Goal: Information Seeking & Learning: Learn about a topic

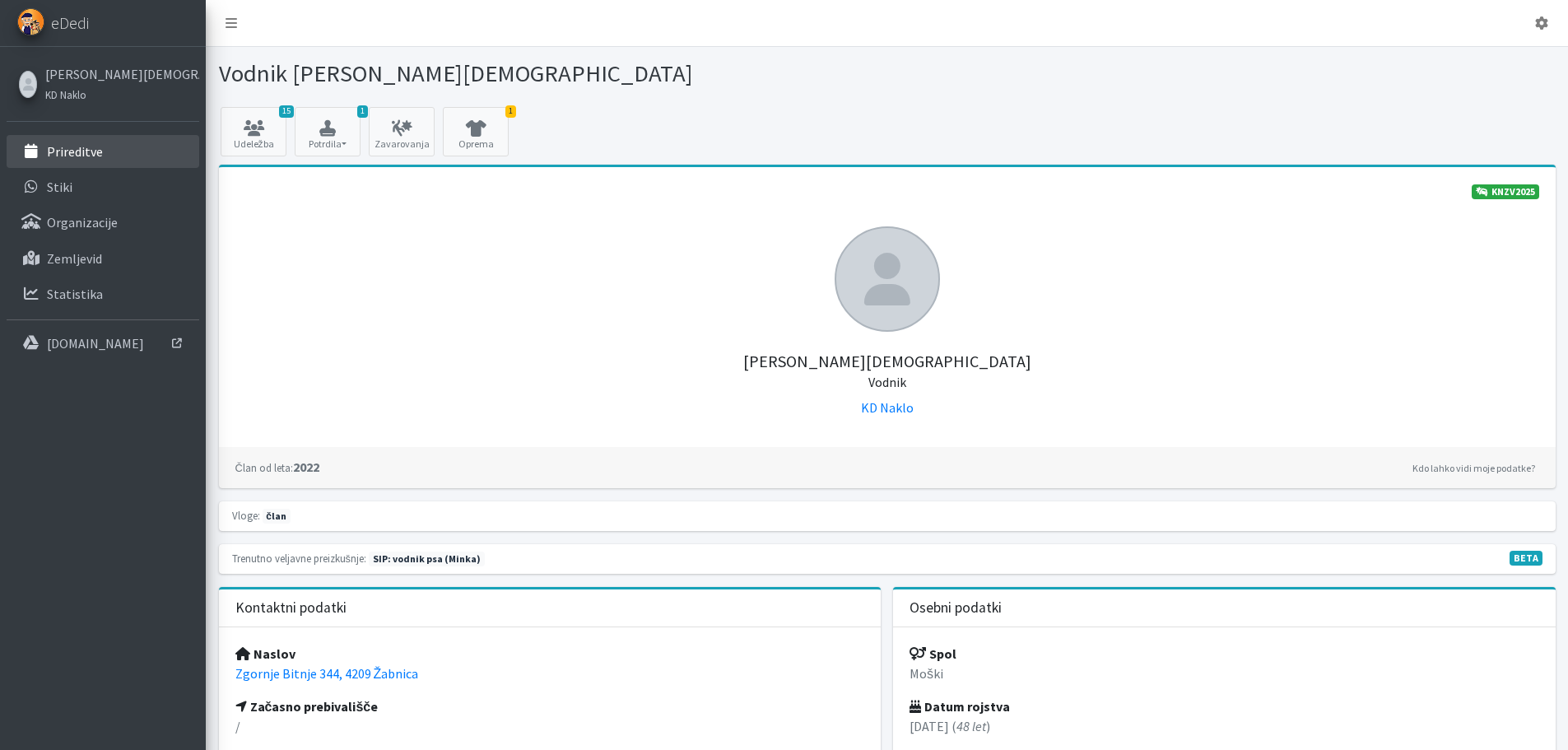
click at [93, 154] on p "Prireditve" at bounding box center [74, 151] width 56 height 17
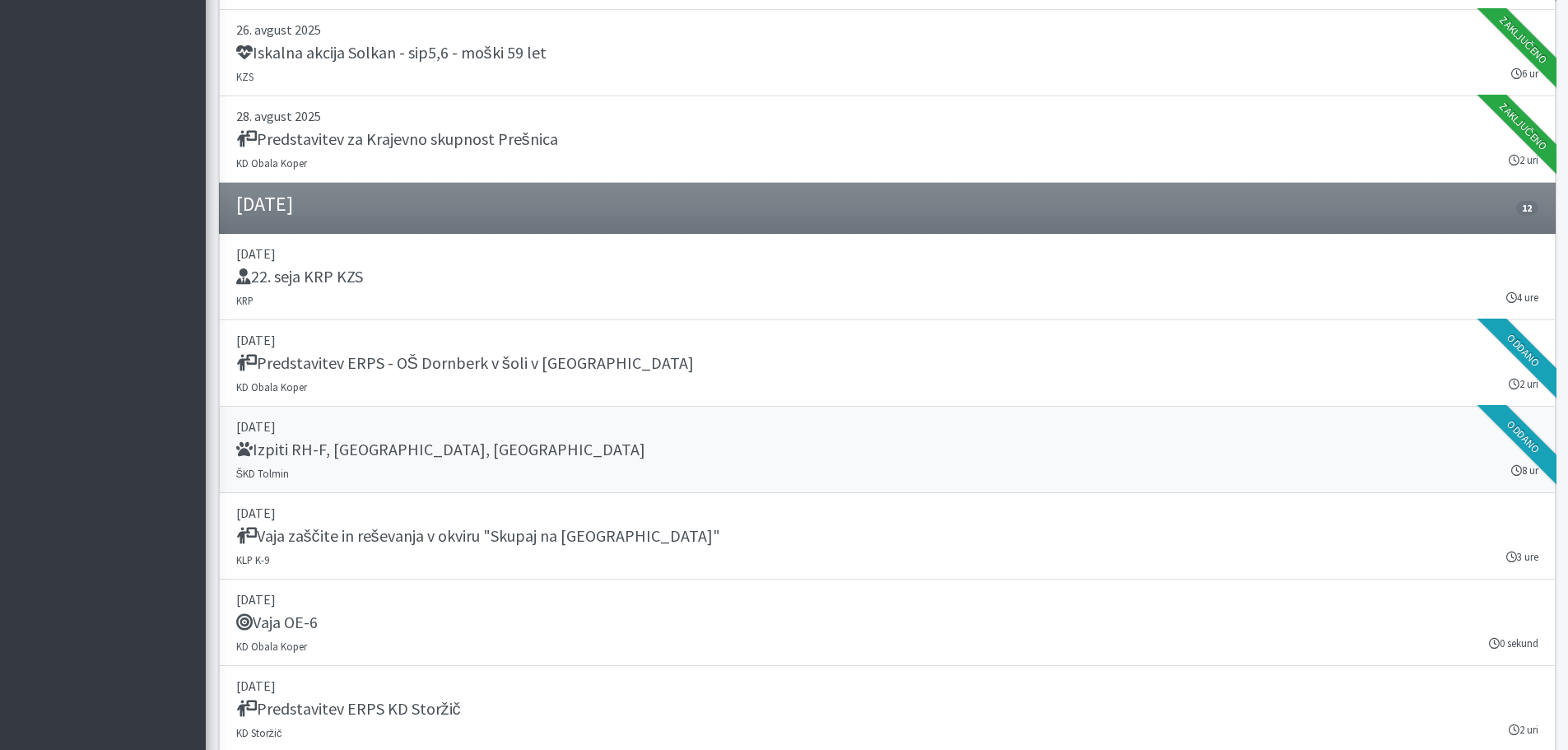
scroll to position [1234, 0]
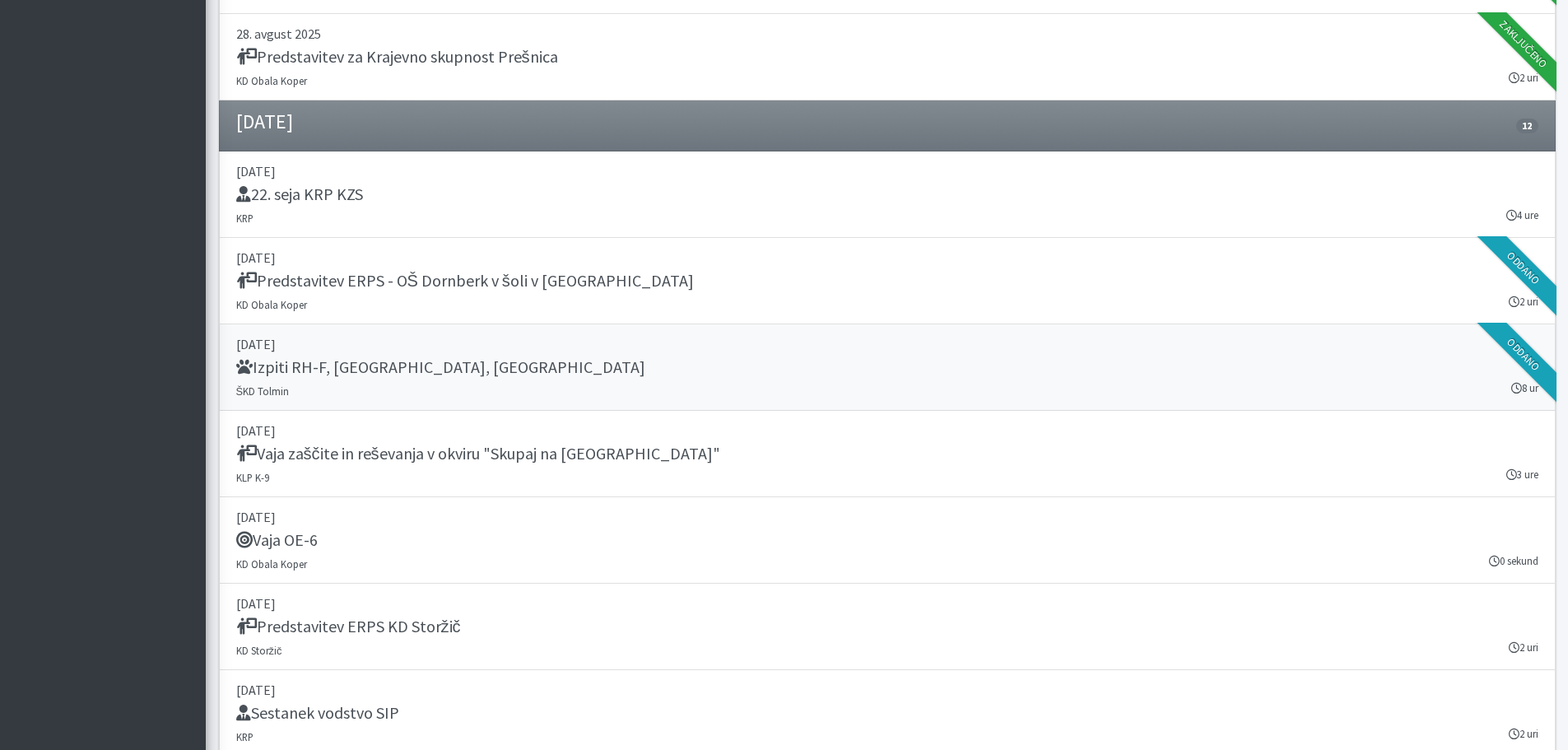
click at [379, 367] on div "Izpiti RH-F, FL, MT" at bounding box center [888, 369] width 1302 height 23
click at [416, 284] on h5 "Predstavitev ERPS - OŠ Dornberk v šoli v naravi" at bounding box center [465, 281] width 458 height 19
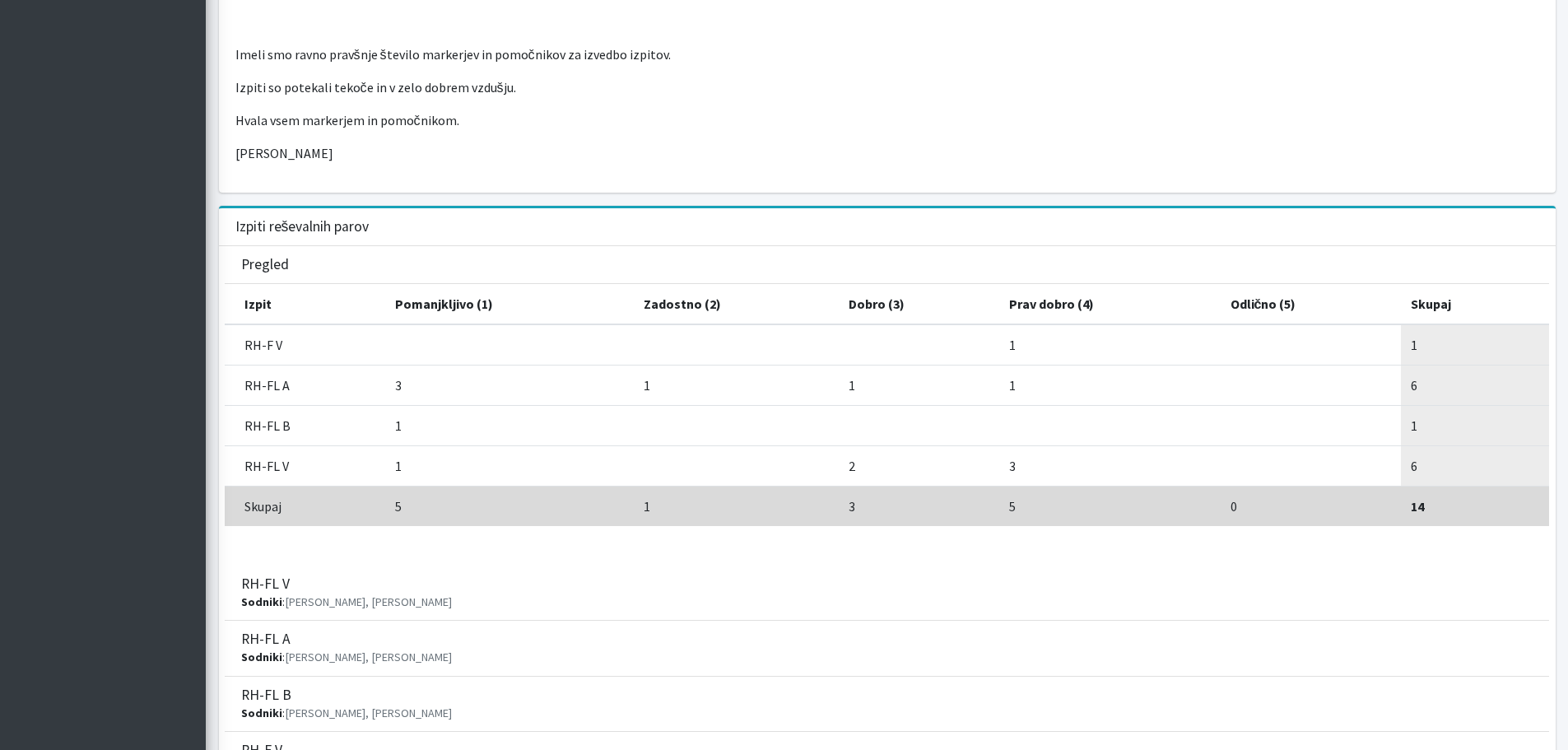
scroll to position [1399, 0]
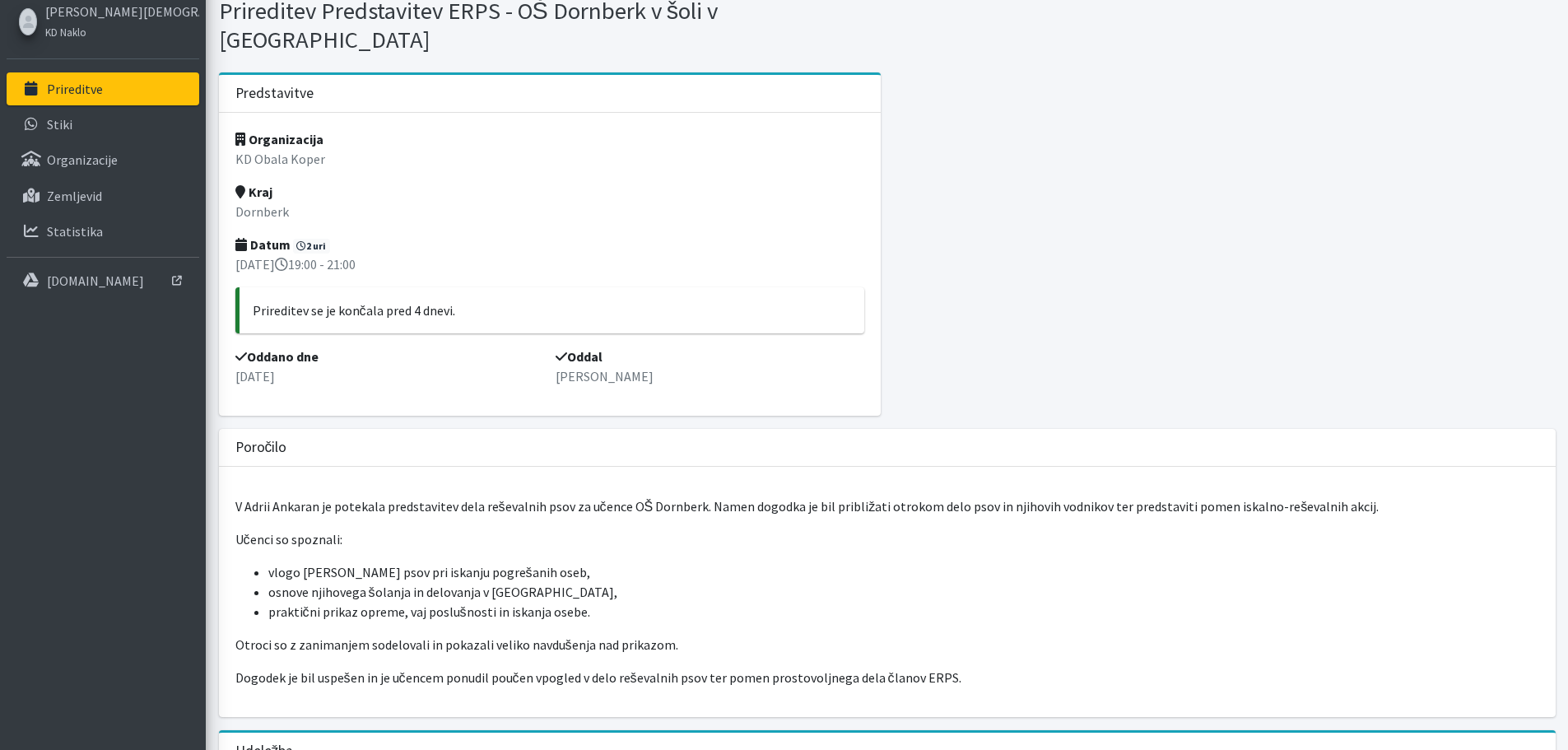
scroll to position [165, 0]
